Goal: Task Accomplishment & Management: Complete application form

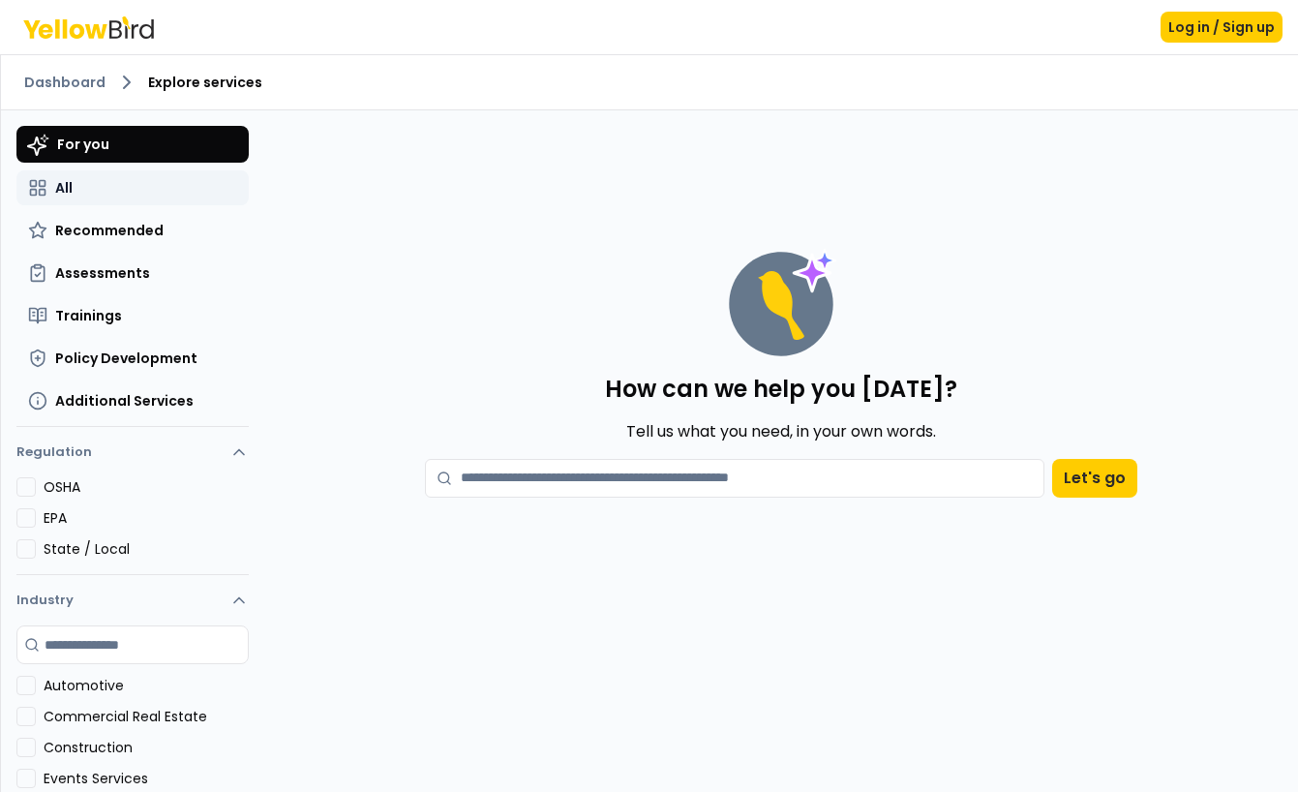
click at [53, 180] on button "All" at bounding box center [132, 187] width 232 height 35
click at [555, 217] on div "How can we help you today? Tell us what you need, in your own words. Let's go" at bounding box center [781, 327] width 1003 height 403
click at [891, 202] on div "How can we help you today? Tell us what you need, in your own words. Let's go" at bounding box center [781, 327] width 1003 height 403
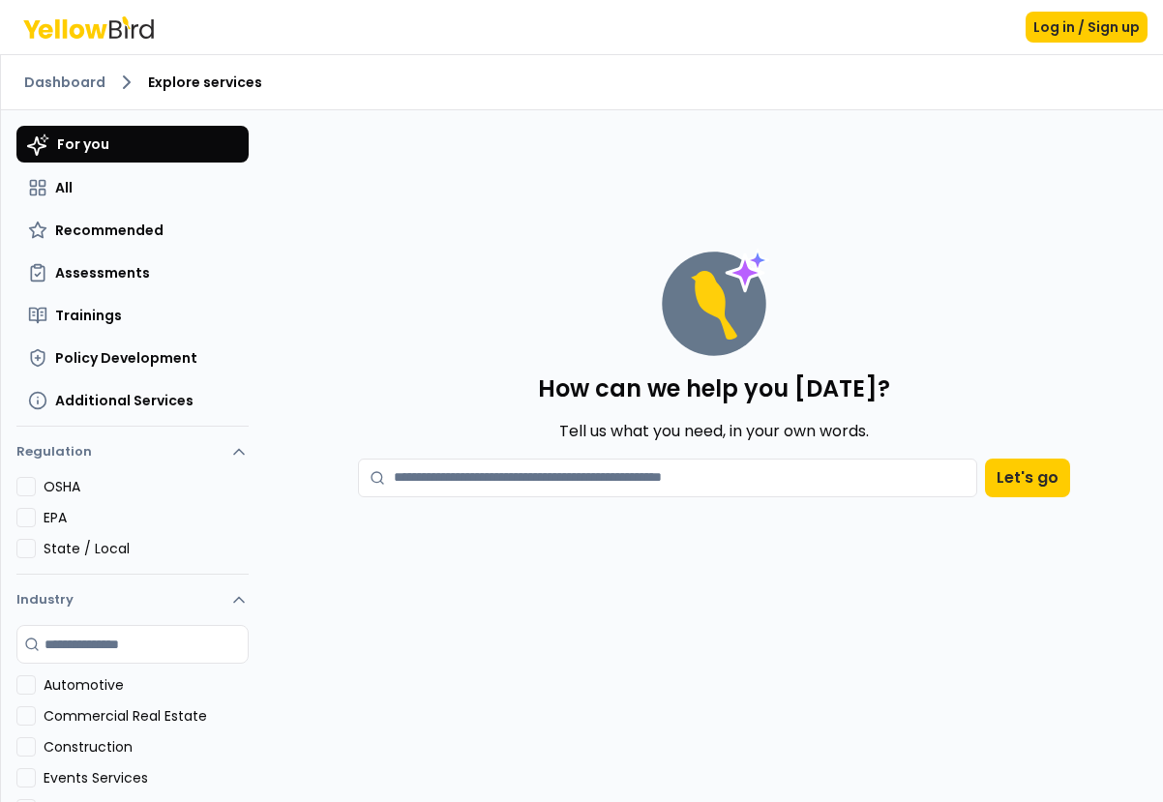
click at [807, 201] on div "How can we help you today? Tell us what you need, in your own words. Let's go" at bounding box center [714, 327] width 868 height 403
click at [75, 184] on button "All" at bounding box center [132, 187] width 232 height 35
